Goal: Navigation & Orientation: Find specific page/section

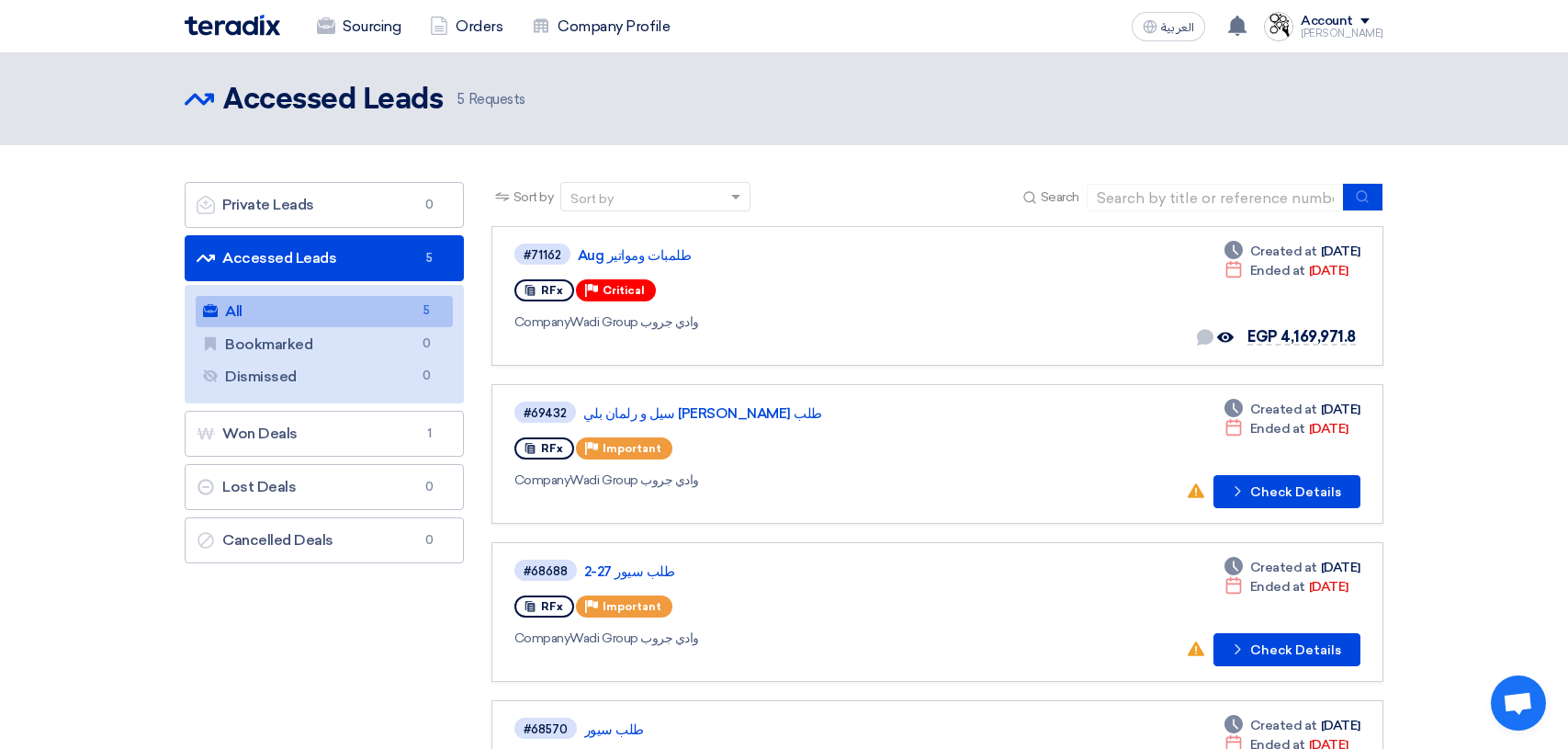
click at [469, 604] on div "Private Leads Private Leads 0 Accessed Leads Accessed Leads 5 All All 5 Bookmar…" at bounding box center [323, 599] width 306 height 835
click at [382, 305] on link "All All 5" at bounding box center [324, 312] width 257 height 32
click at [1353, 26] on div "Account" at bounding box center [1327, 21] width 52 height 16
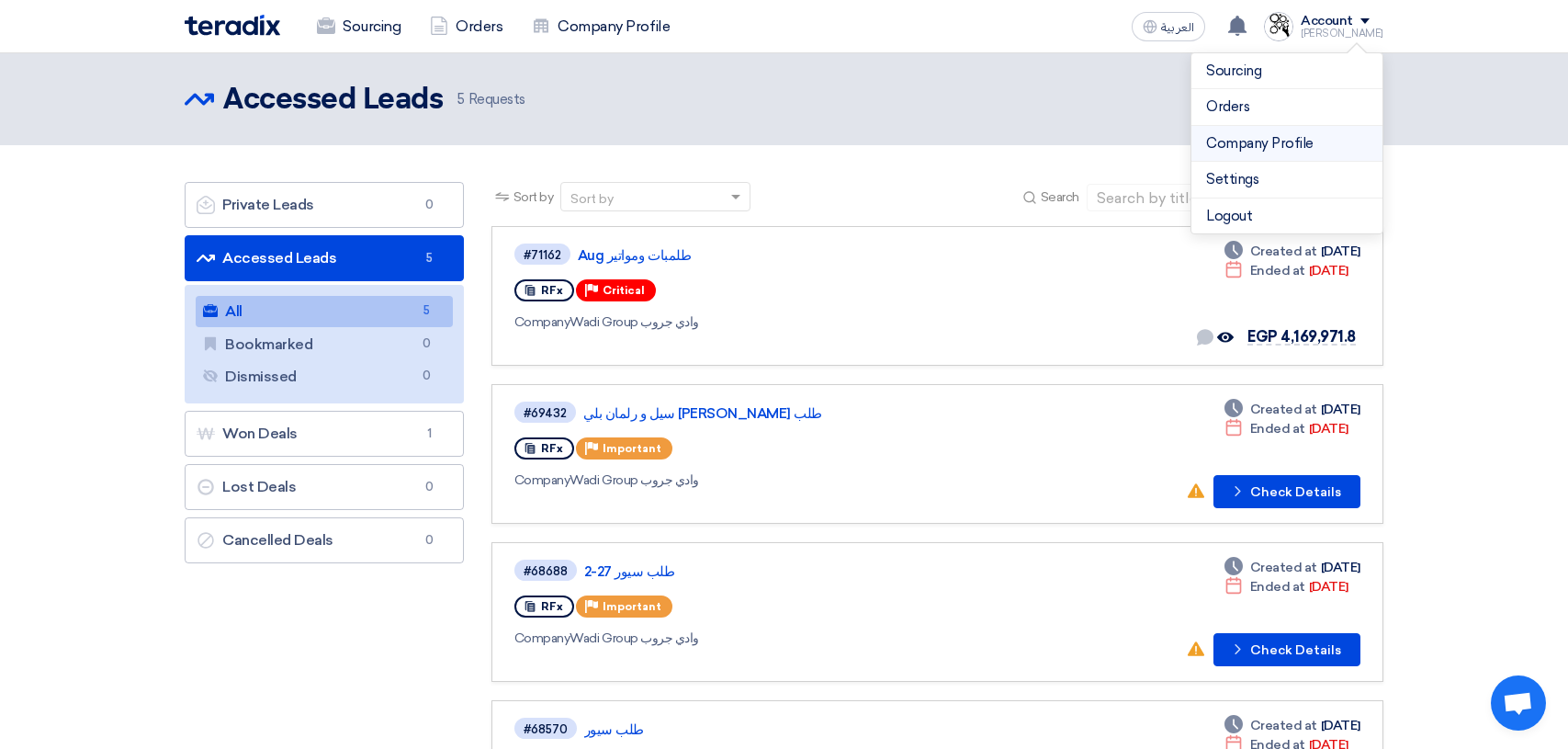
click at [1283, 148] on link "Company Profile" at bounding box center [1287, 143] width 162 height 21
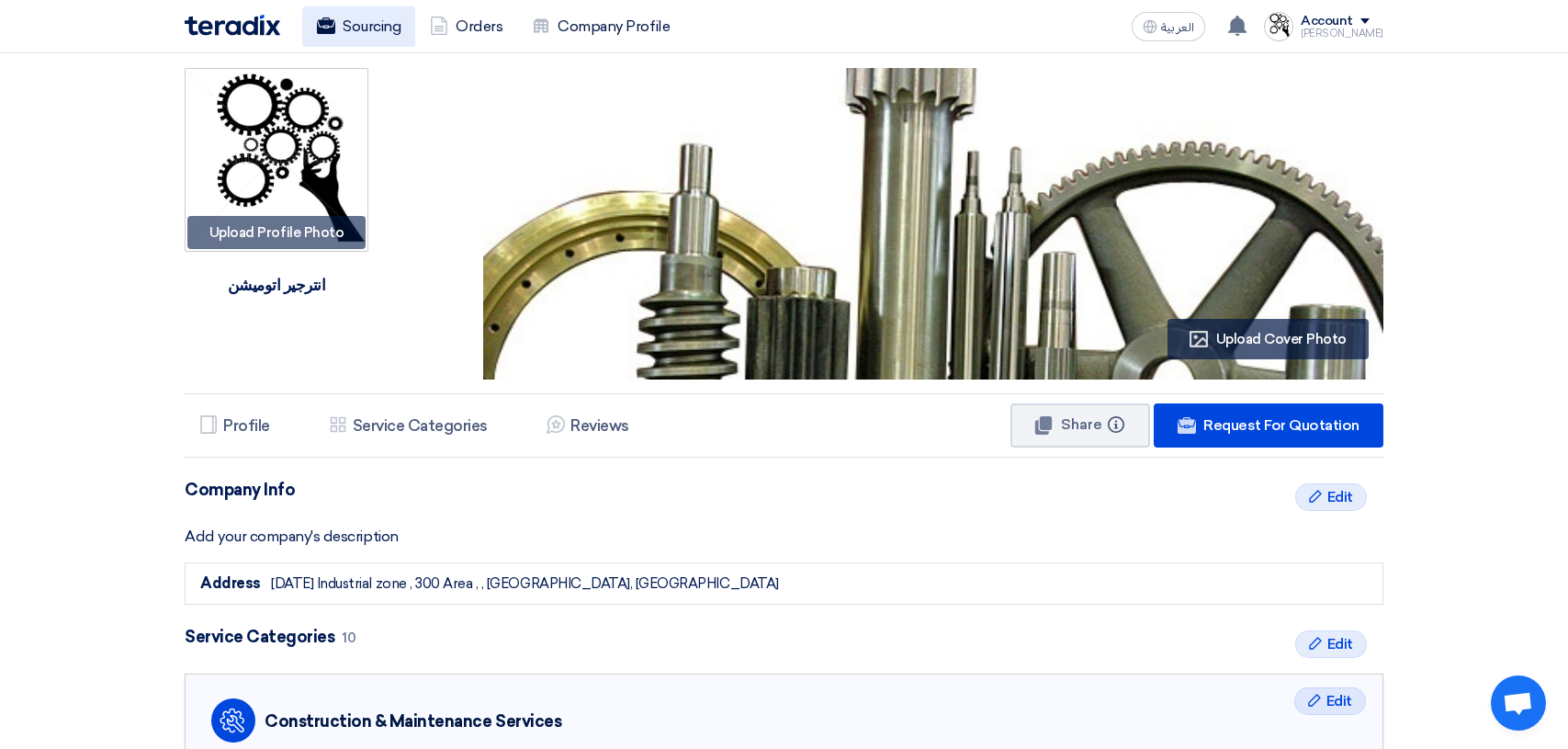
click at [388, 26] on link "Sourcing" at bounding box center [358, 26] width 113 height 40
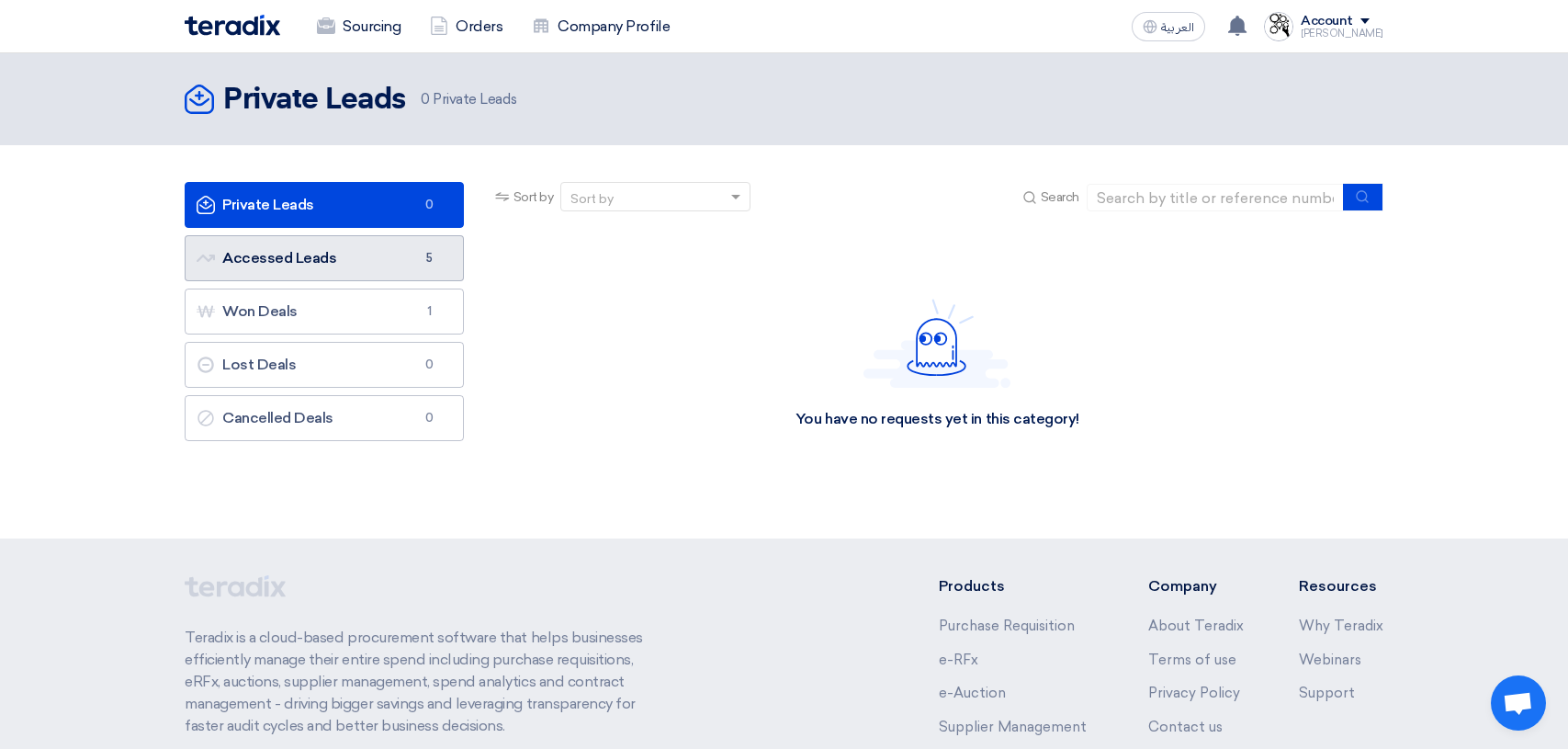
click at [313, 254] on link "Accessed Leads Accessed Leads 5" at bounding box center [324, 258] width 279 height 46
